Goal: Information Seeking & Learning: Learn about a topic

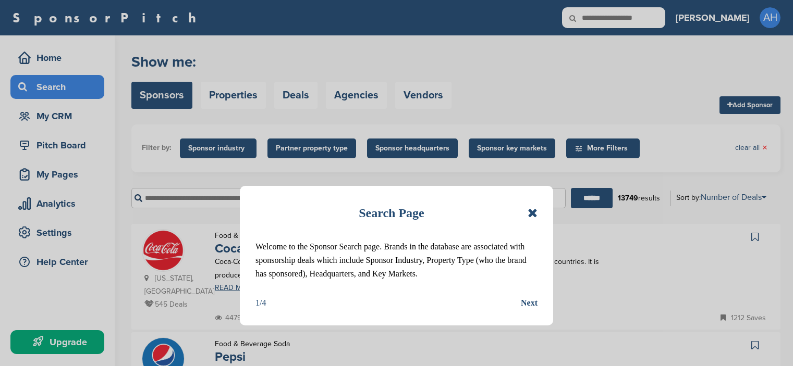
click at [532, 213] on icon at bounding box center [532, 213] width 10 height 13
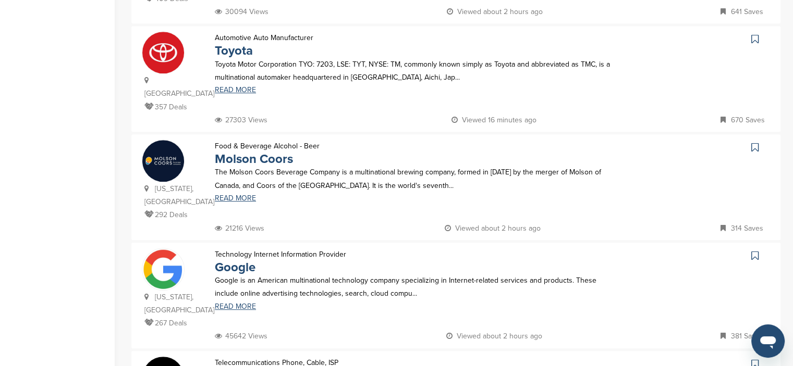
scroll to position [615, 0]
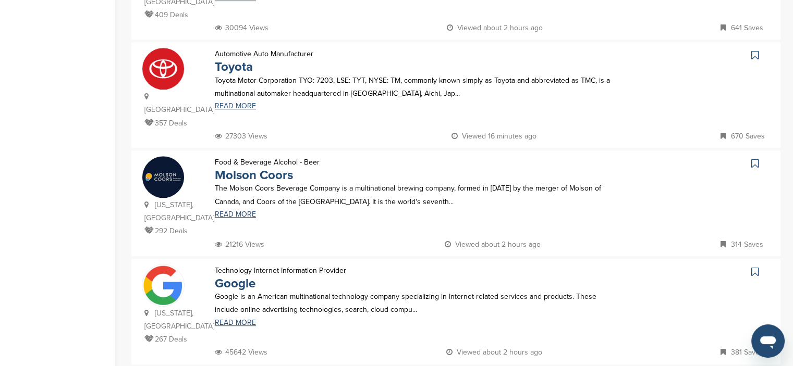
click at [231, 103] on link "READ MORE" at bounding box center [416, 106] width 403 height 7
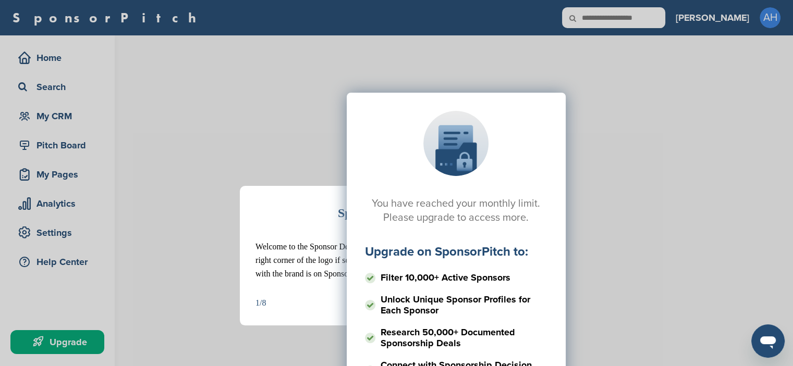
click at [649, 93] on div "You have reached your monthly limit. Please upgrade to access more. Upgrade on …" at bounding box center [455, 197] width 649 height 261
click at [635, 98] on div "You have reached your monthly limit. Please upgrade to access more. Upgrade on …" at bounding box center [455, 197] width 649 height 261
click at [192, 69] on div "You have reached your monthly limit. Please upgrade to access more. Upgrade on …" at bounding box center [455, 197] width 649 height 261
click at [206, 81] on div "You have reached your monthly limit. Please upgrade to access more. Upgrade on …" at bounding box center [455, 197] width 649 height 261
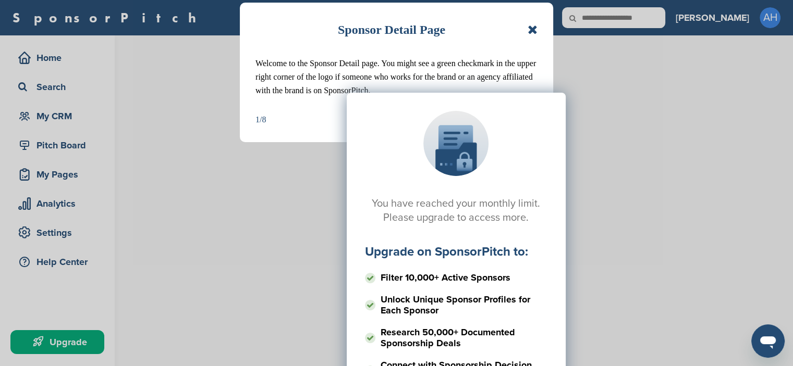
scroll to position [208, 0]
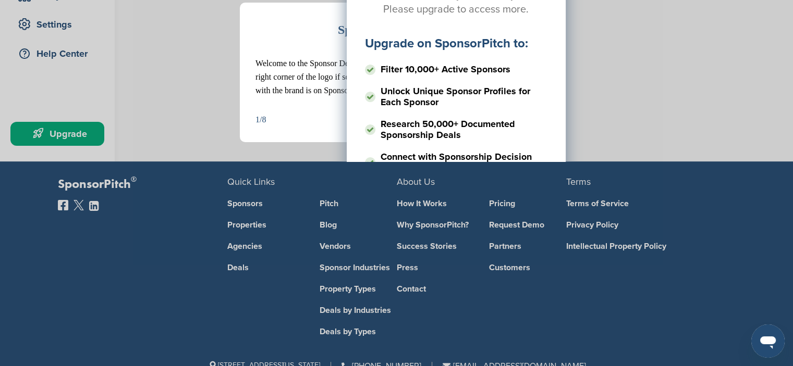
click at [636, 122] on div "Sponsor Detail Page Welcome to the Sponsor Detail page. You might see a green c…" at bounding box center [396, 183] width 793 height 366
click at [629, 122] on div "Sponsor Detail Page Welcome to the Sponsor Detail page. You might see a green c…" at bounding box center [396, 183] width 793 height 366
drag, startPoint x: 621, startPoint y: 123, endPoint x: 616, endPoint y: 124, distance: 5.2
click at [619, 126] on div "Sponsor Detail Page Welcome to the Sponsor Detail page. You might see a green c…" at bounding box center [396, 183] width 793 height 366
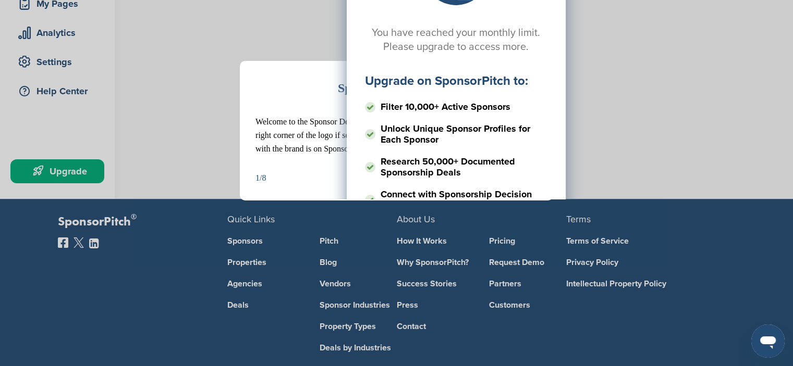
scroll to position [0, 0]
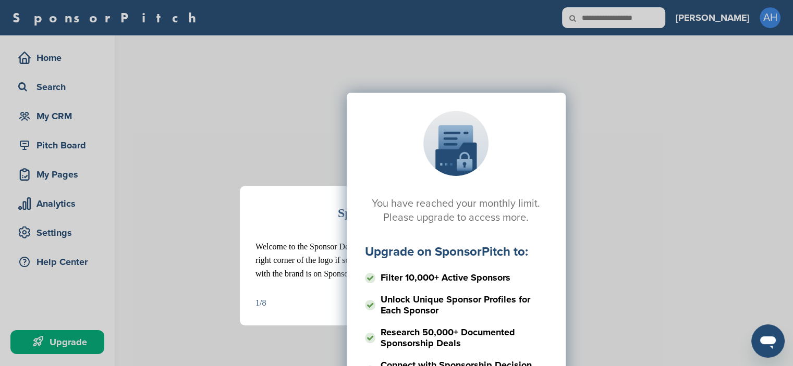
drag, startPoint x: 385, startPoint y: 96, endPoint x: 384, endPoint y: 91, distance: 5.8
click at [385, 96] on div "You have reached your monthly limit. Please upgrade to access more. Upgrade on …" at bounding box center [456, 268] width 219 height 350
